Goal: Transaction & Acquisition: Obtain resource

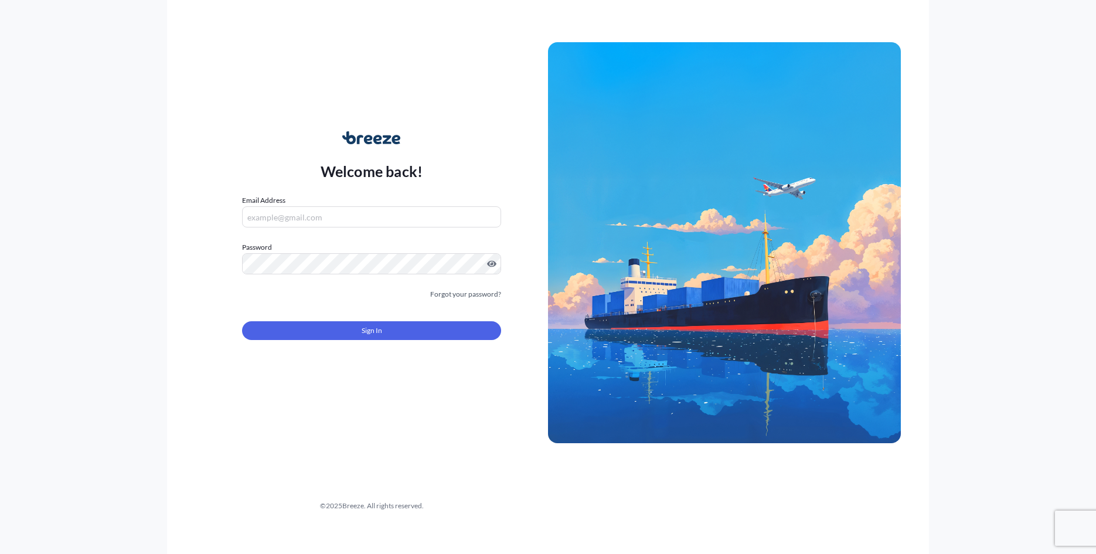
click at [309, 204] on div "Email Address" at bounding box center [371, 211] width 259 height 33
click at [309, 214] on input "Email Address" at bounding box center [371, 216] width 259 height 21
type input "[PERSON_NAME][EMAIL_ADDRESS][DOMAIN_NAME]"
click at [452, 318] on div "Sign In" at bounding box center [371, 327] width 259 height 26
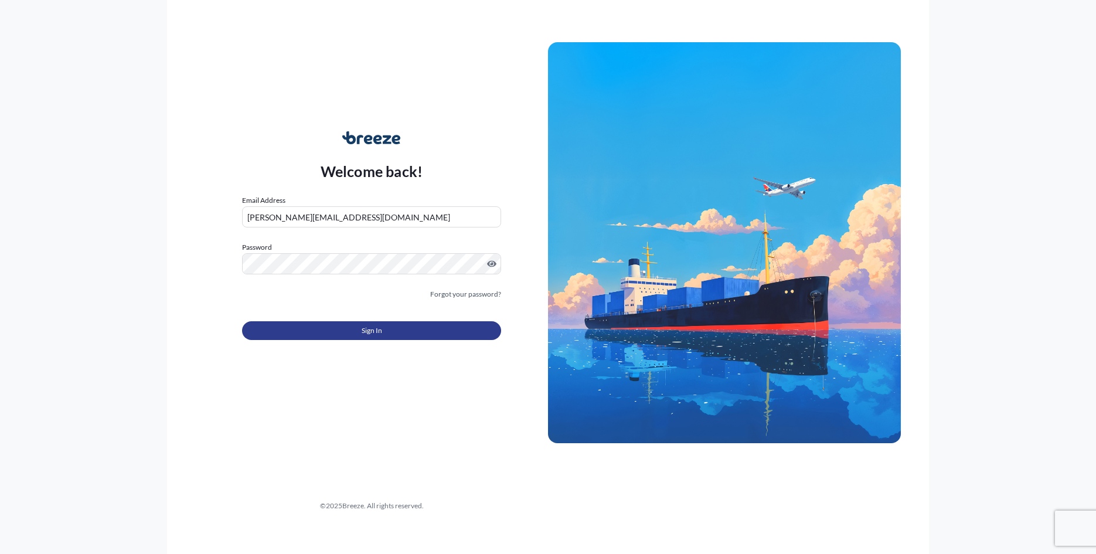
click at [452, 331] on button "Sign In" at bounding box center [371, 330] width 259 height 19
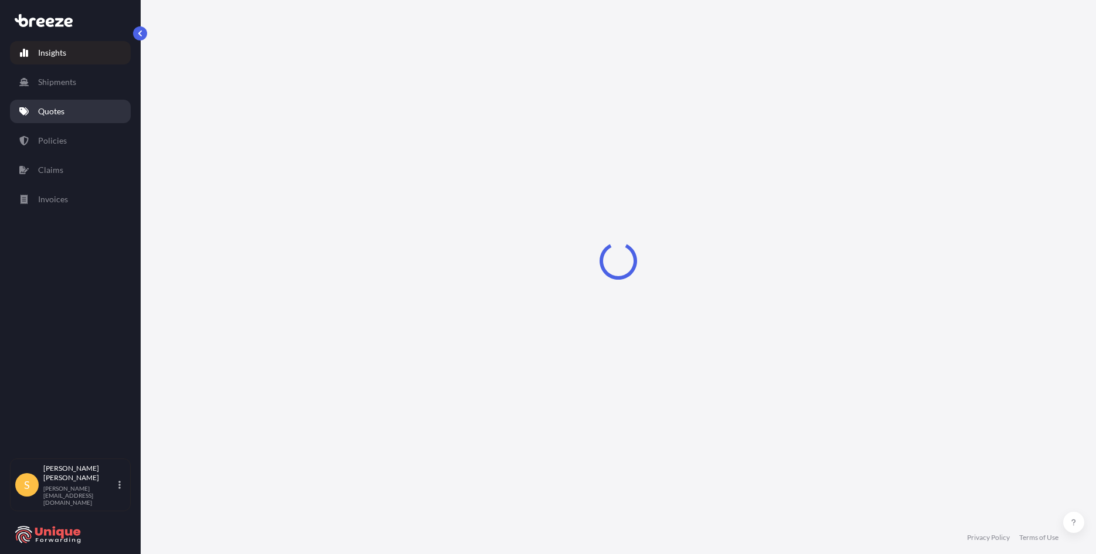
select select "2025"
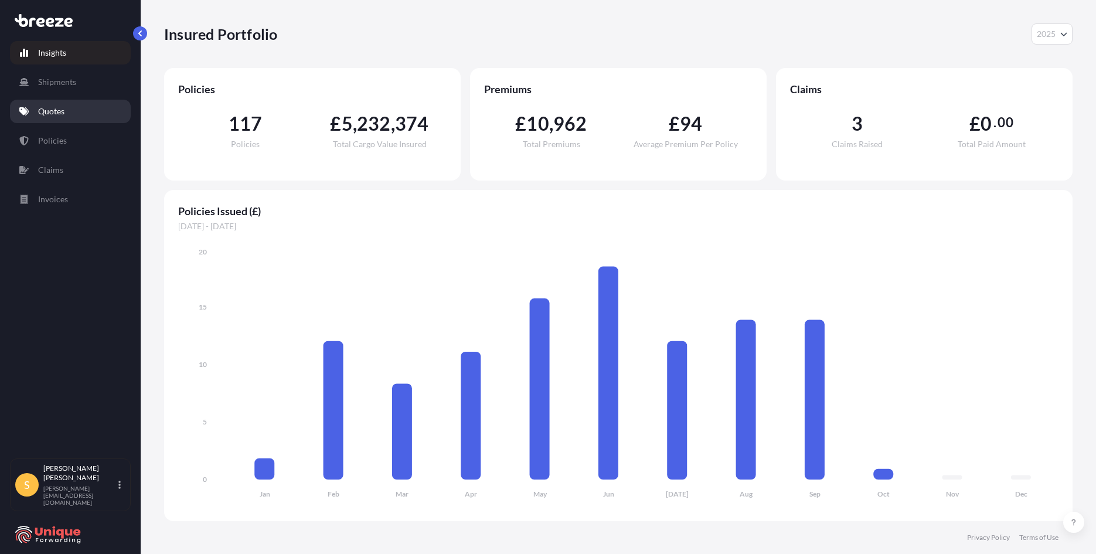
click at [54, 112] on p "Quotes" at bounding box center [51, 112] width 26 height 12
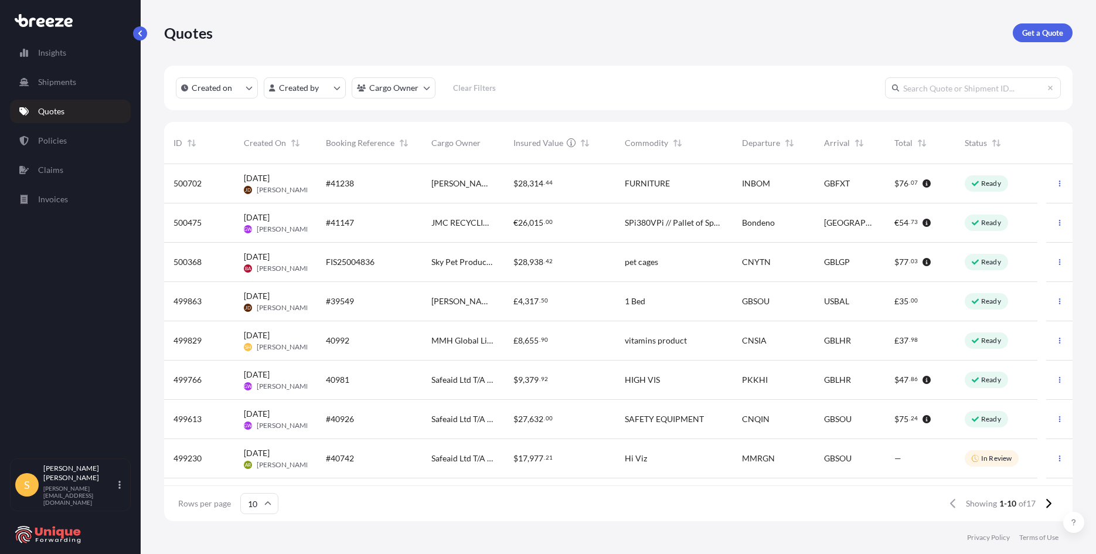
click at [1053, 32] on p "Get a Quote" at bounding box center [1042, 33] width 41 height 12
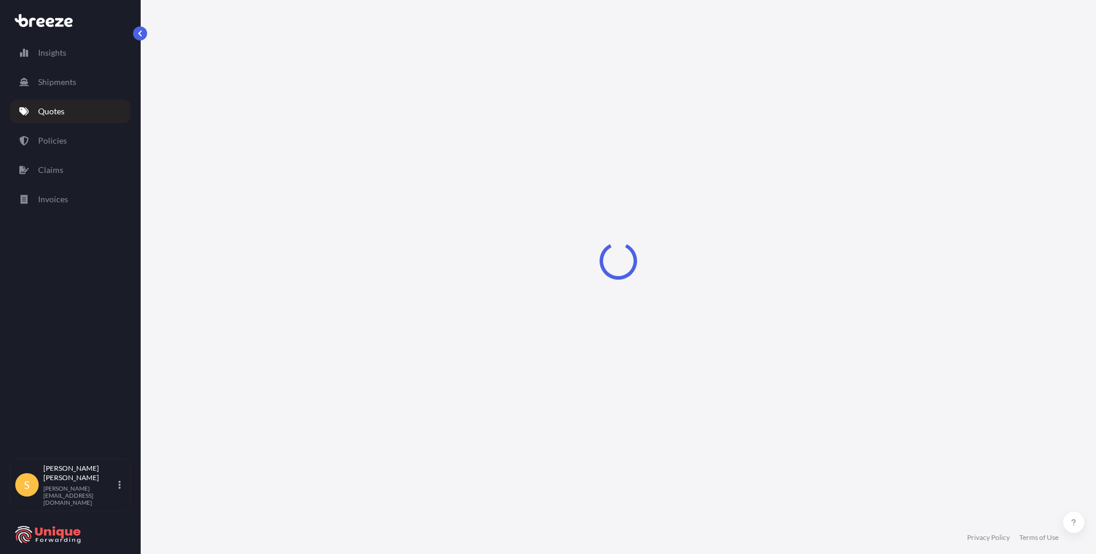
select select "Sea"
select select "1"
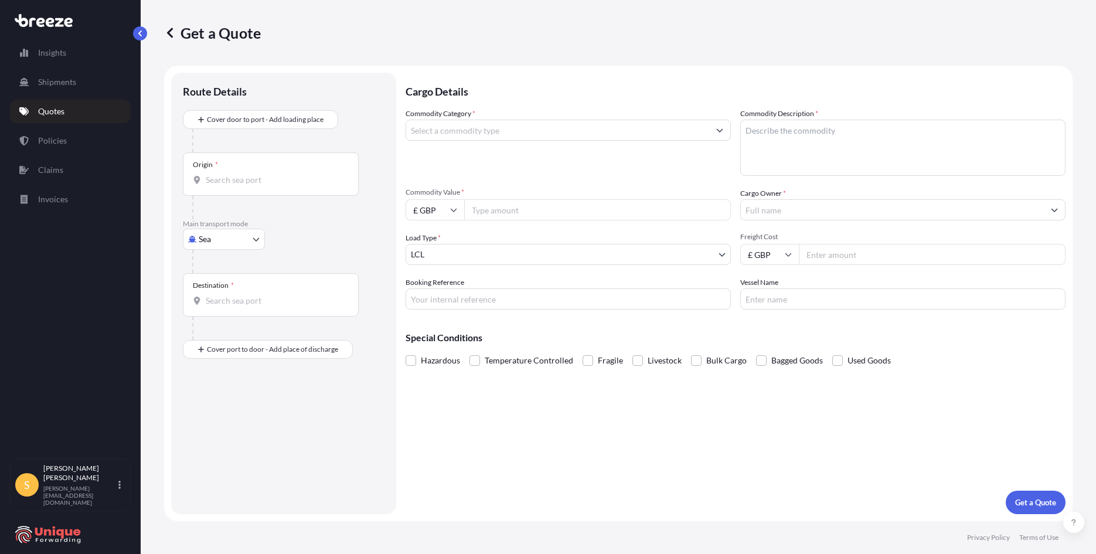
click at [285, 132] on div at bounding box center [288, 140] width 192 height 23
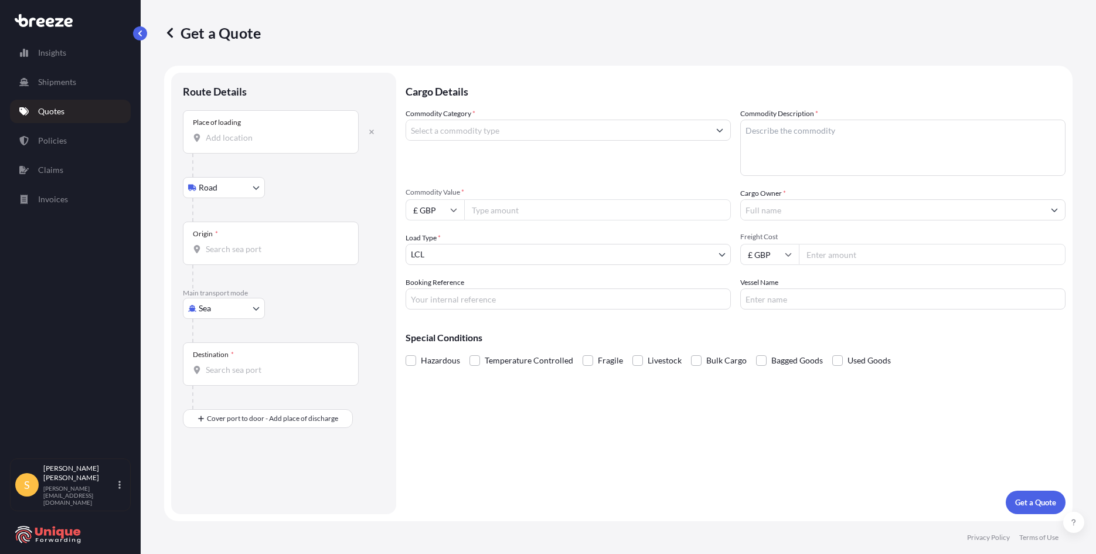
click at [253, 128] on div "Place of loading" at bounding box center [271, 131] width 176 height 43
click at [253, 132] on input "Place of loading" at bounding box center [275, 138] width 138 height 12
click at [292, 171] on span "Doncaster DN9 1NY , [GEOGRAPHIC_DATA]" at bounding box center [303, 177] width 161 height 12
type input "Doncaster DN9 1NY, [GEOGRAPHIC_DATA]"
click at [237, 256] on input "Origin *" at bounding box center [275, 254] width 138 height 12
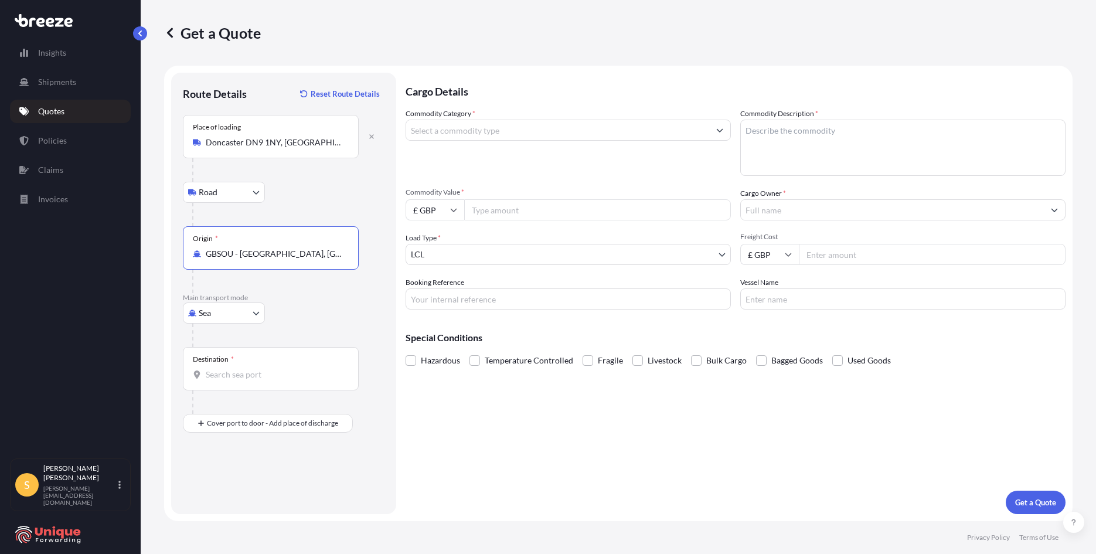
type input "GBSOU - [GEOGRAPHIC_DATA], [GEOGRAPHIC_DATA]"
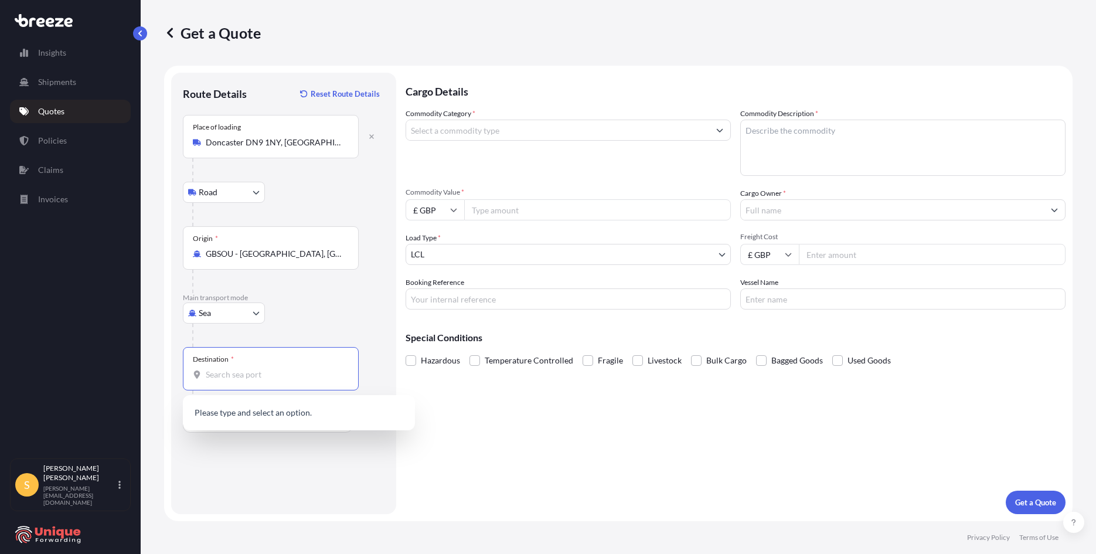
click at [251, 370] on input "Destination *" at bounding box center [275, 375] width 138 height 12
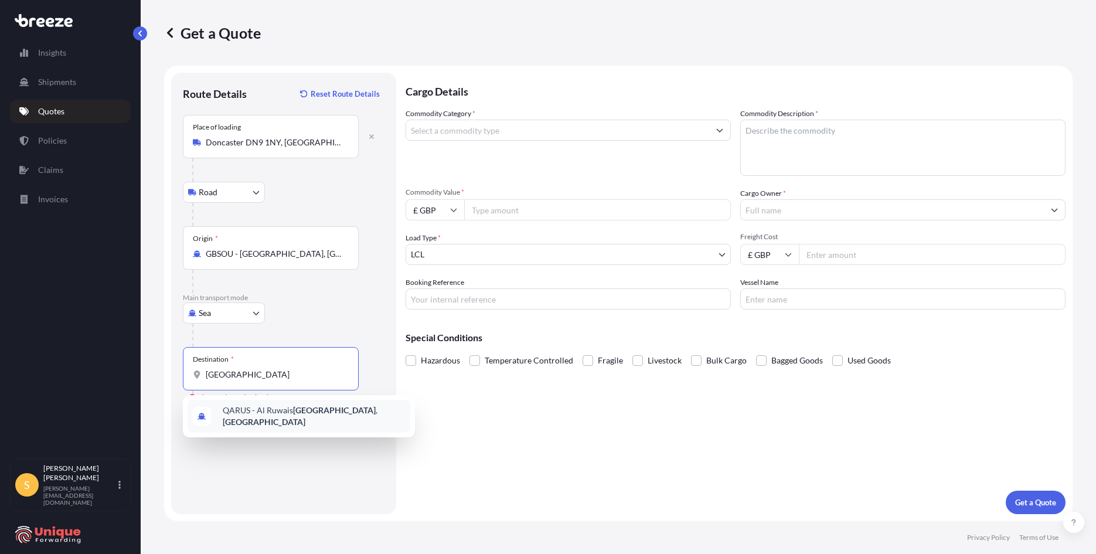
click at [273, 424] on div "QARUS - Al Ruwais [GEOGRAPHIC_DATA] , [GEOGRAPHIC_DATA]" at bounding box center [299, 416] width 223 height 33
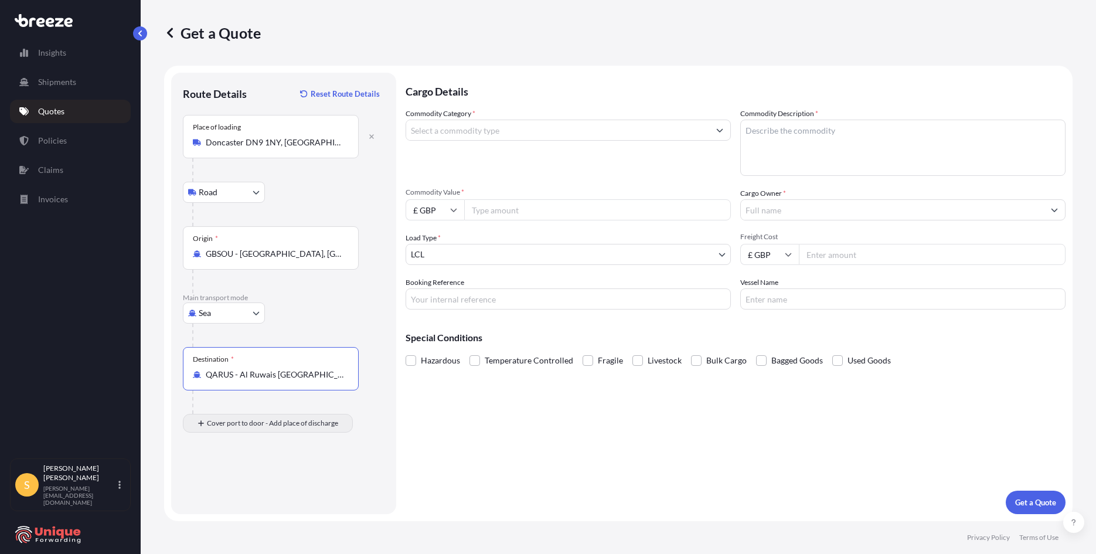
type input "QARUS - Al Ruwais [GEOGRAPHIC_DATA], [GEOGRAPHIC_DATA]"
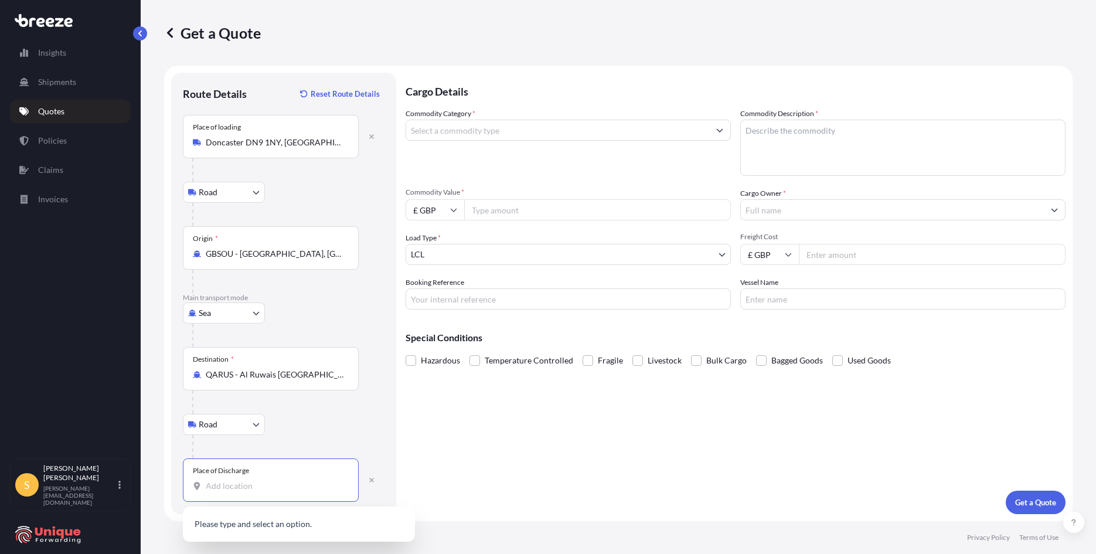
click at [277, 487] on input "Place of Discharge" at bounding box center [275, 486] width 138 height 12
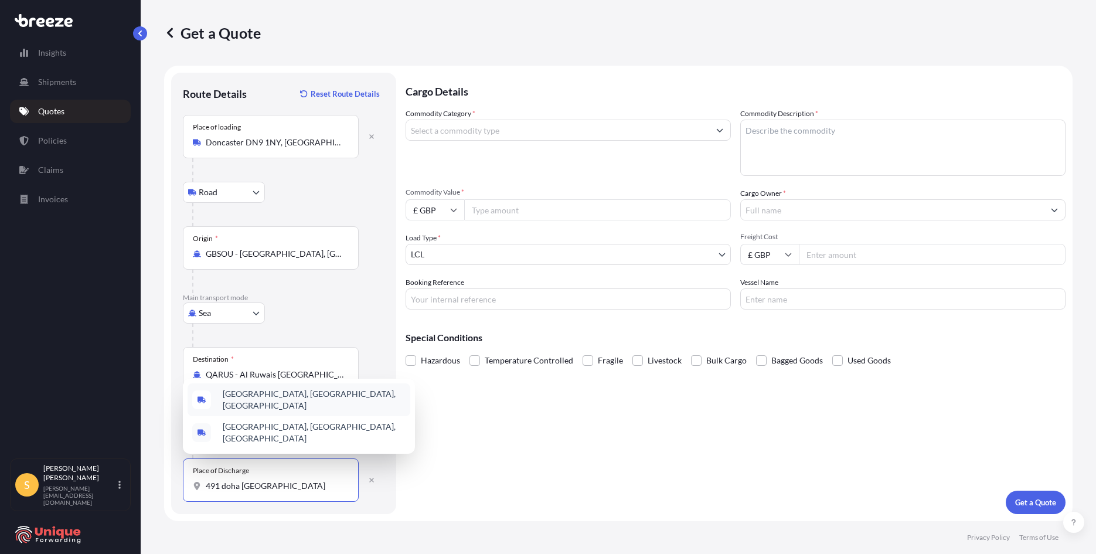
click at [301, 409] on span "[GEOGRAPHIC_DATA], [GEOGRAPHIC_DATA], [GEOGRAPHIC_DATA]" at bounding box center [314, 399] width 183 height 23
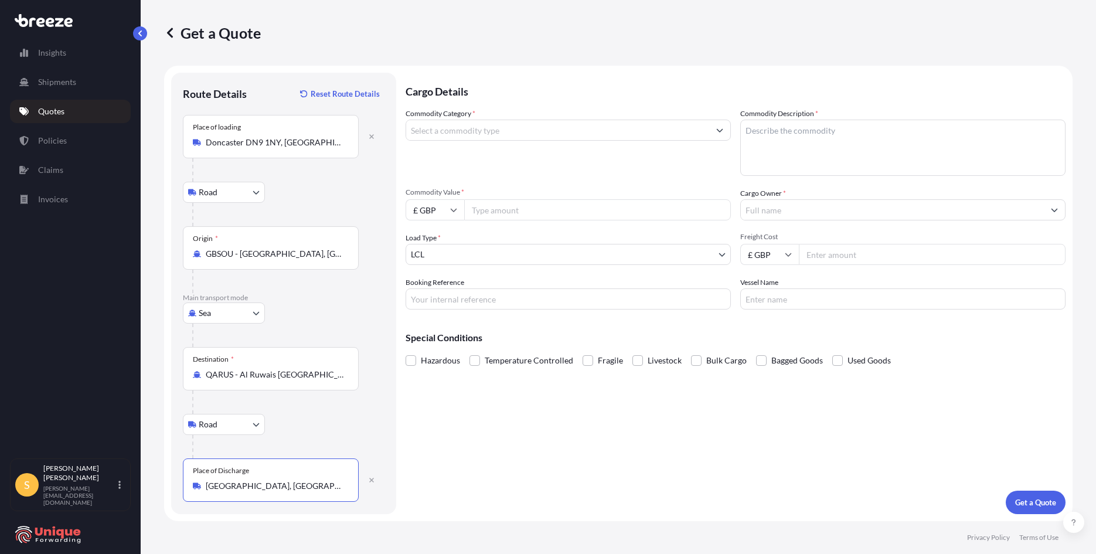
type input "[GEOGRAPHIC_DATA], [GEOGRAPHIC_DATA], [GEOGRAPHIC_DATA]"
click at [493, 124] on input "Commodity Category *" at bounding box center [557, 130] width 303 height 21
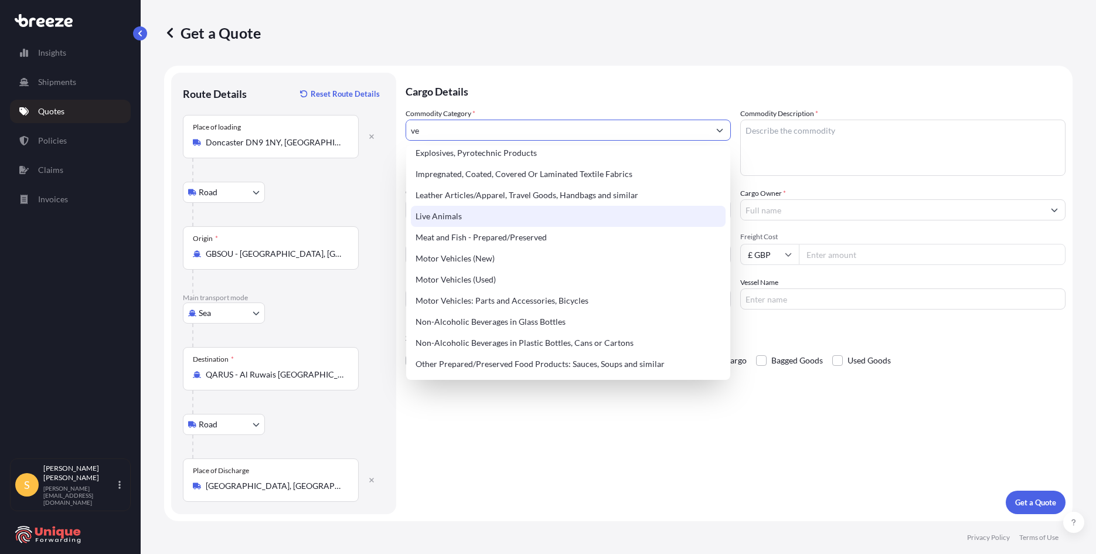
scroll to position [106, 0]
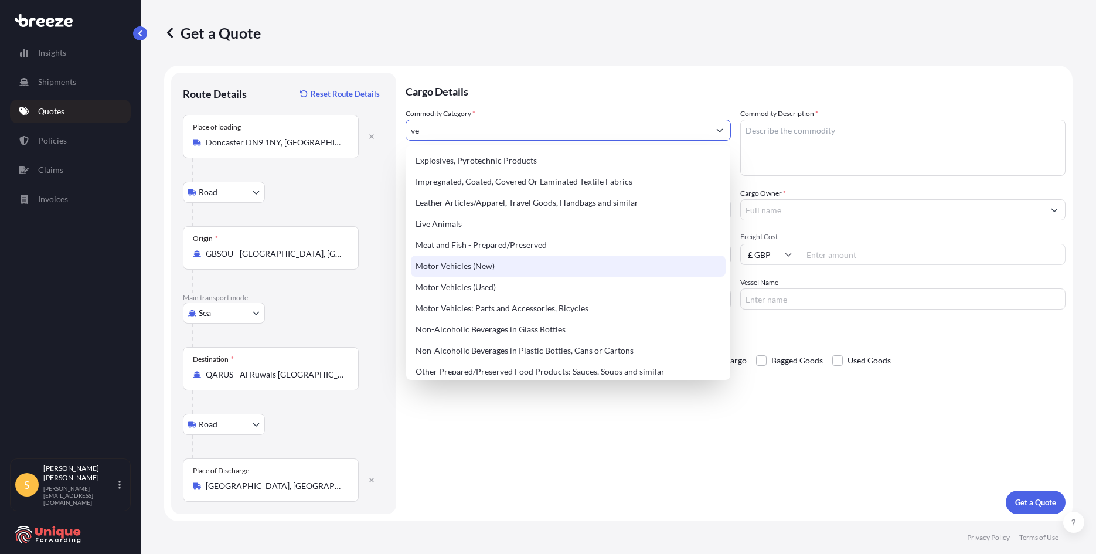
click at [486, 267] on div "Motor Vehicles (New)" at bounding box center [568, 266] width 315 height 21
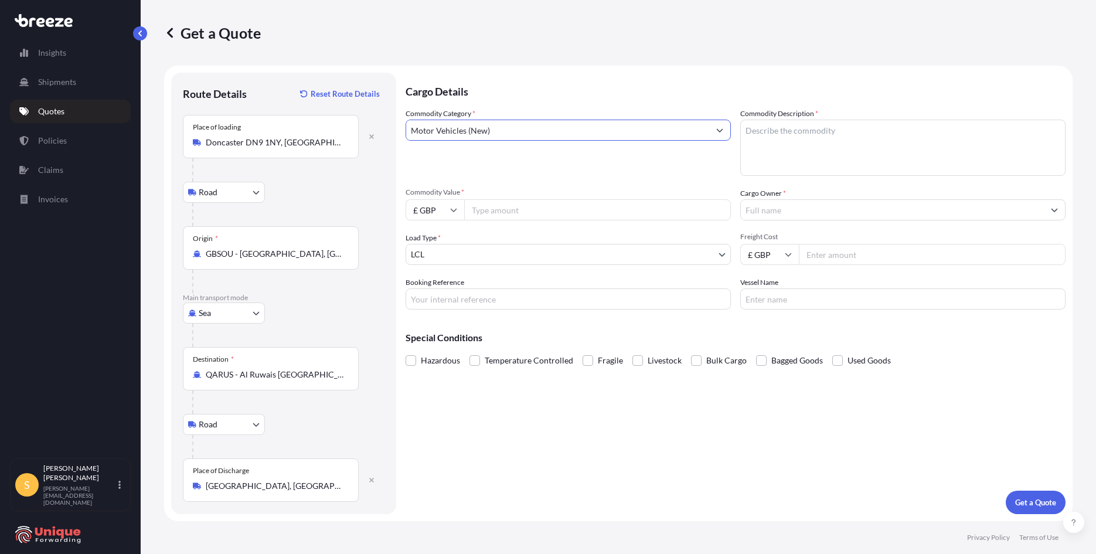
type input "Motor Vehicles (New)"
click at [795, 127] on textarea "Commodity Description *" at bounding box center [902, 148] width 325 height 56
type textarea "For Transit Vehicle"
click at [542, 213] on input "Commodity Value *" at bounding box center [597, 209] width 267 height 21
type input "4275"
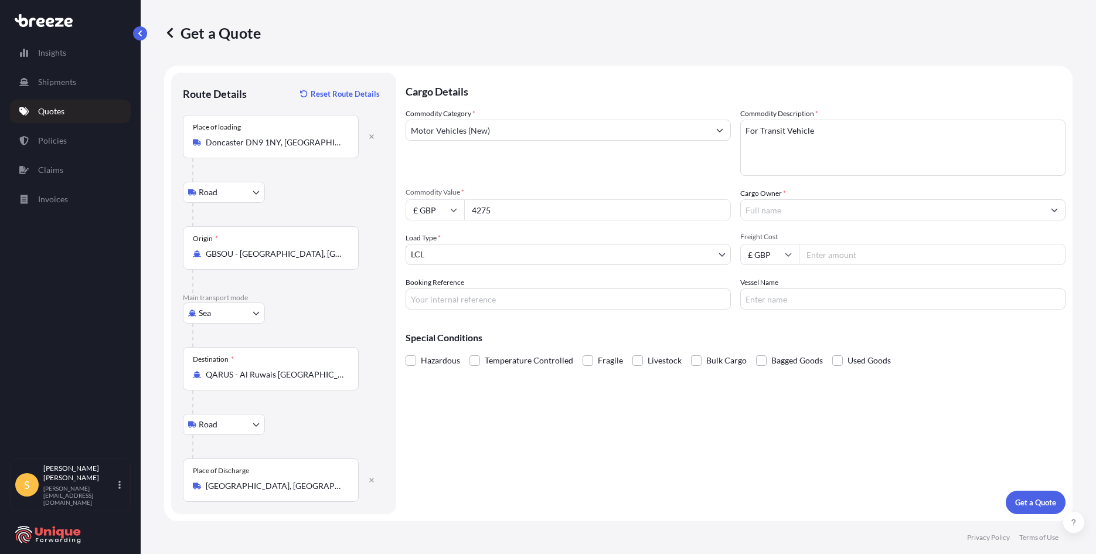
click at [819, 199] on div at bounding box center [902, 209] width 325 height 21
click at [815, 205] on input "Cargo Owner *" at bounding box center [892, 209] width 303 height 21
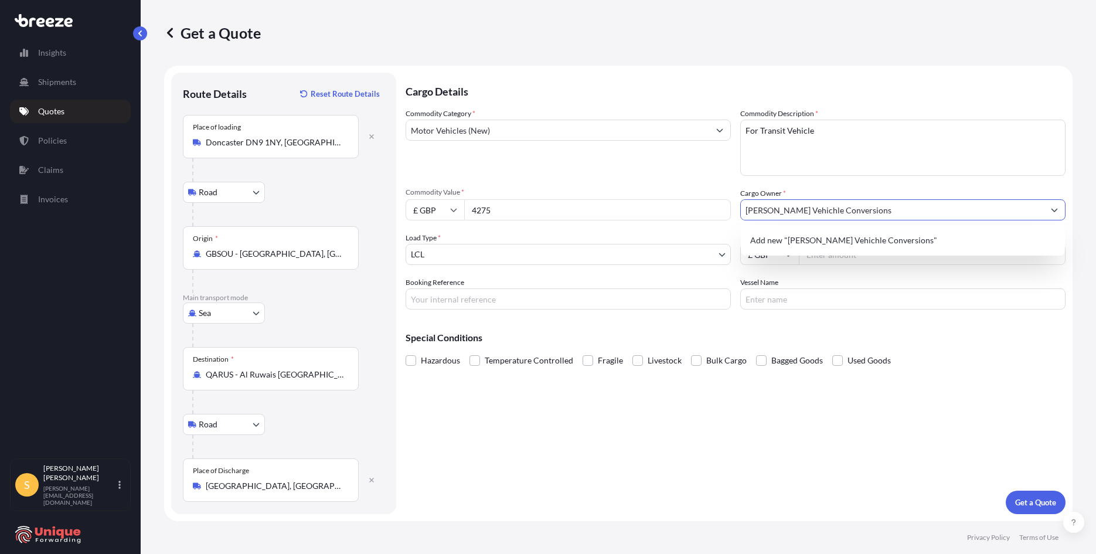
type input "[PERSON_NAME] Vehichle Conversions"
click at [907, 339] on p "Special Conditions" at bounding box center [736, 337] width 660 height 9
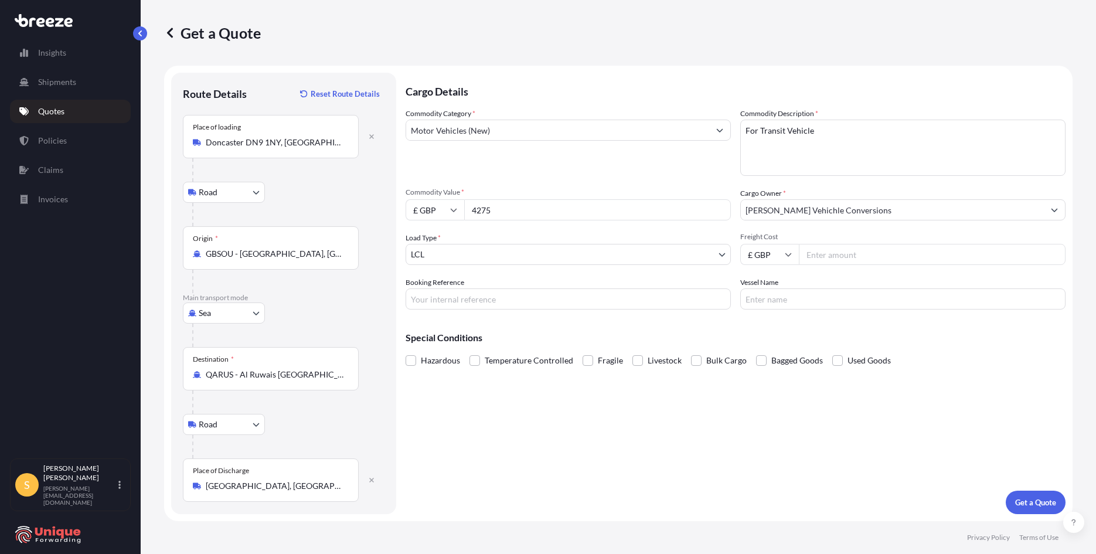
click at [885, 258] on input "Freight Cost" at bounding box center [932, 254] width 267 height 21
type input "3300"
click at [499, 305] on input "Booking Reference" at bounding box center [568, 298] width 325 height 21
type input "40559"
click at [1033, 506] on p "Get a Quote" at bounding box center [1035, 502] width 41 height 12
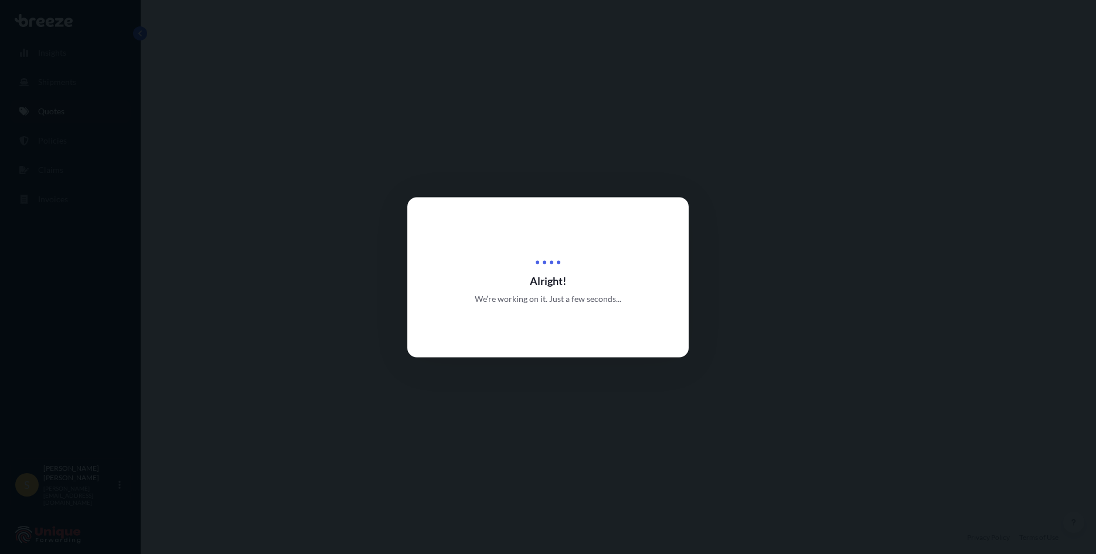
select select "Road"
select select "Sea"
select select "Road"
select select "1"
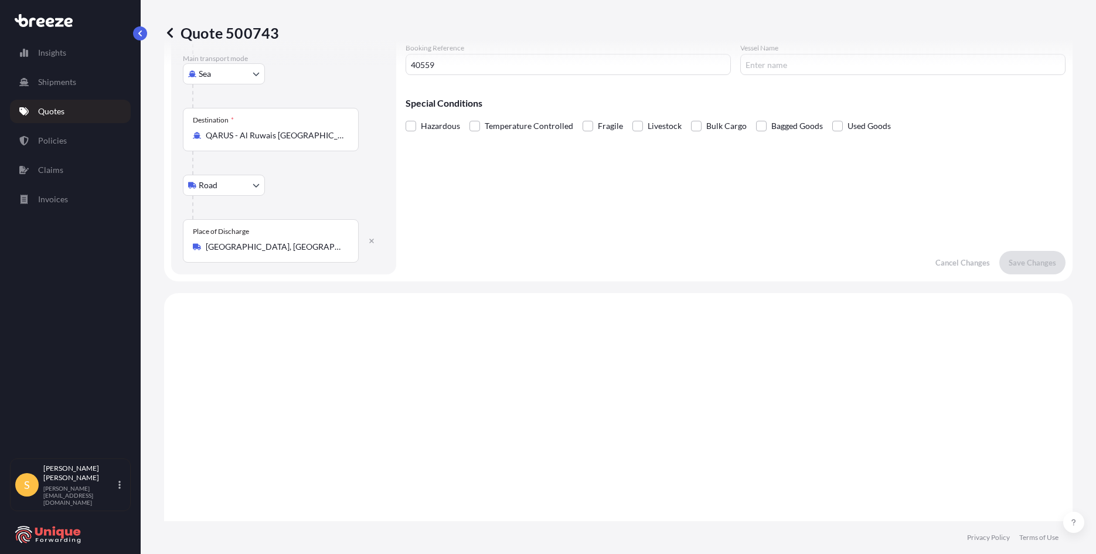
scroll to position [59, 0]
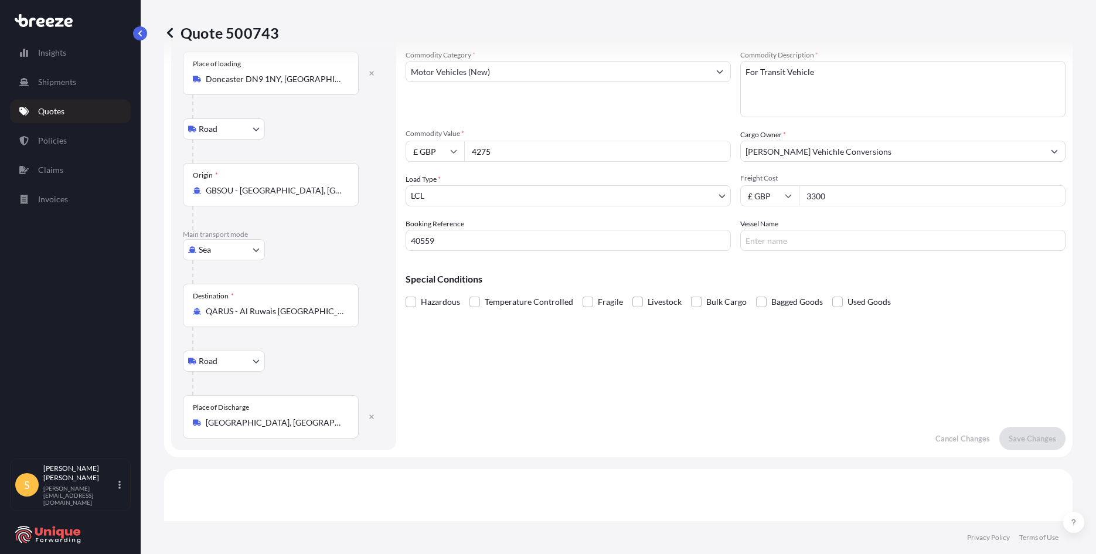
click at [706, 305] on span "Bulk Cargo" at bounding box center [726, 302] width 40 height 18
click at [691, 293] on input "Bulk Cargo" at bounding box center [691, 293] width 0 height 0
click at [706, 305] on span "Bulk Cargo" at bounding box center [726, 302] width 40 height 18
click at [691, 293] on input "Bulk Cargo" at bounding box center [691, 293] width 0 height 0
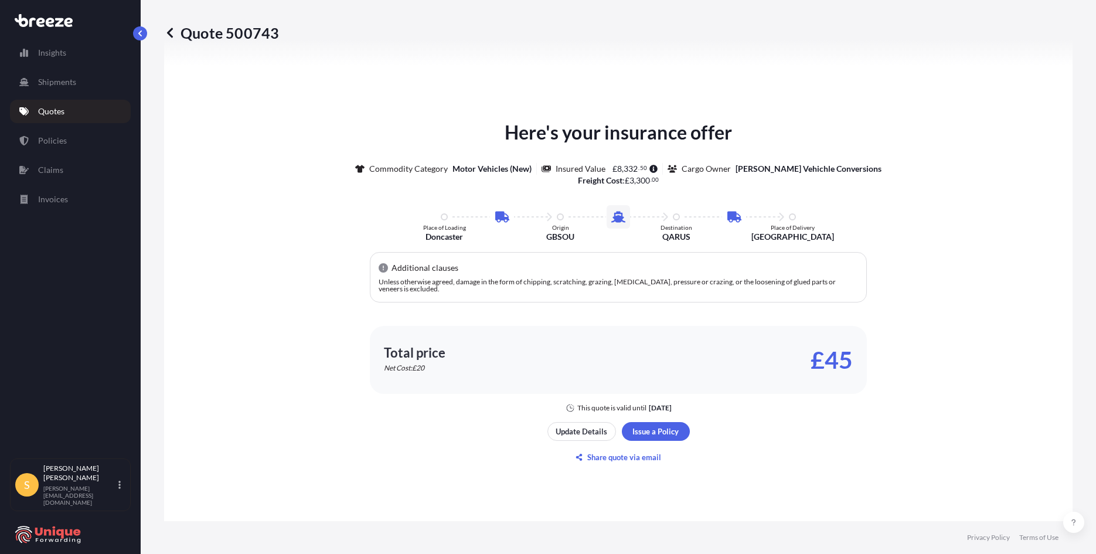
scroll to position [645, 0]
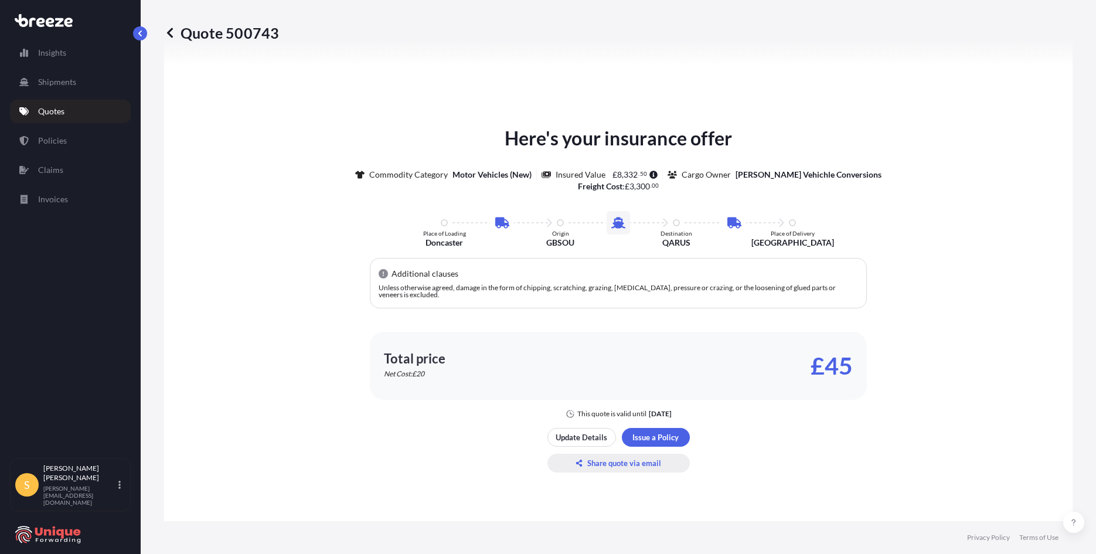
click at [642, 462] on p "Share quote via email" at bounding box center [624, 463] width 74 height 12
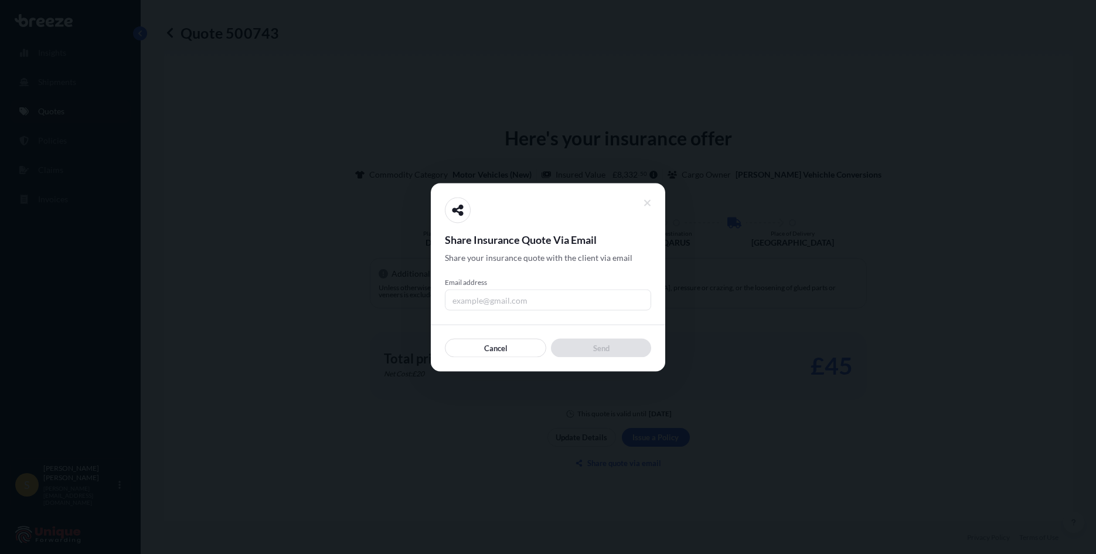
click at [515, 303] on input "Email address" at bounding box center [548, 299] width 206 height 21
type input "[PERSON_NAME][EMAIL_ADDRESS][DOMAIN_NAME]"
